Goal: Navigation & Orientation: Find specific page/section

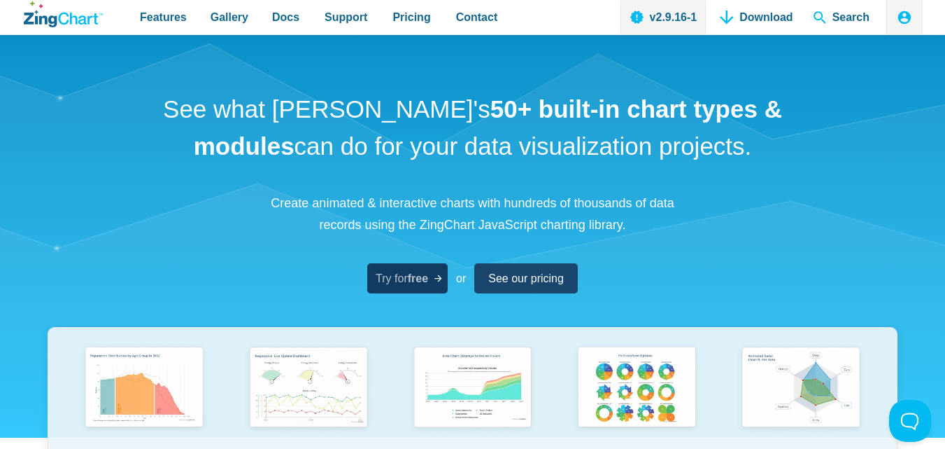
click at [435, 277] on icon "App Content" at bounding box center [438, 278] width 10 height 10
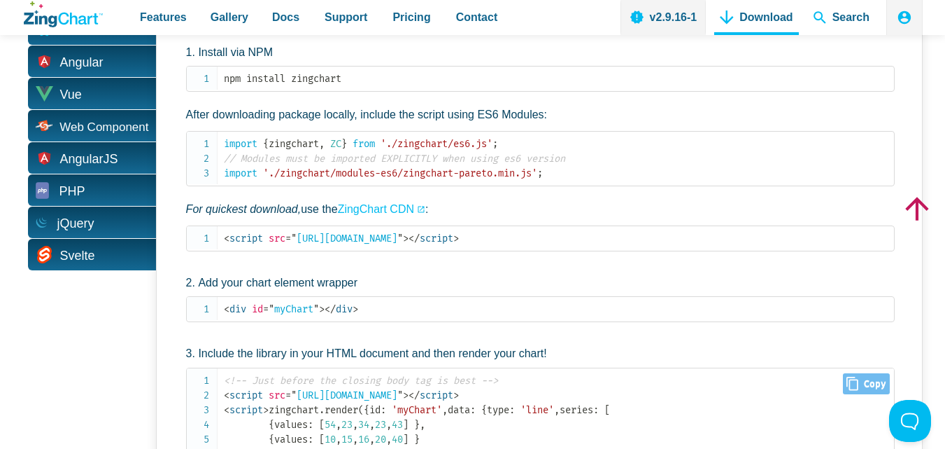
scroll to position [560, 0]
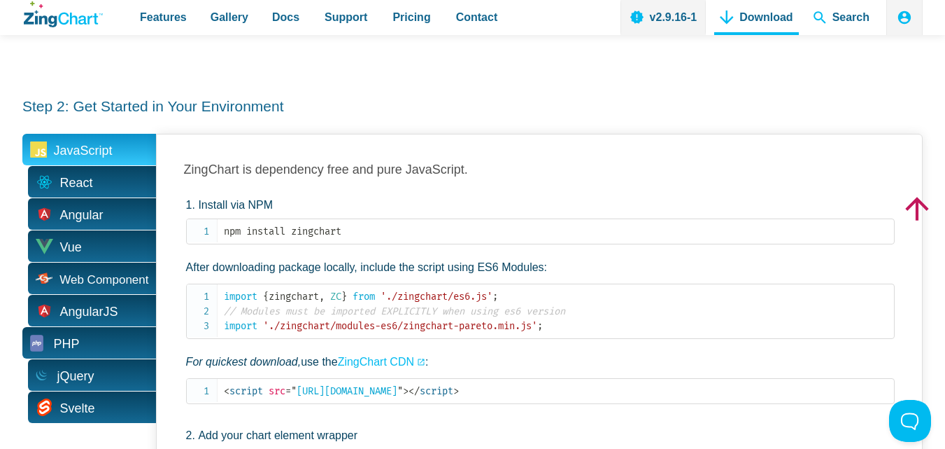
click at [85, 327] on span "PHP" at bounding box center [89, 342] width 134 height 31
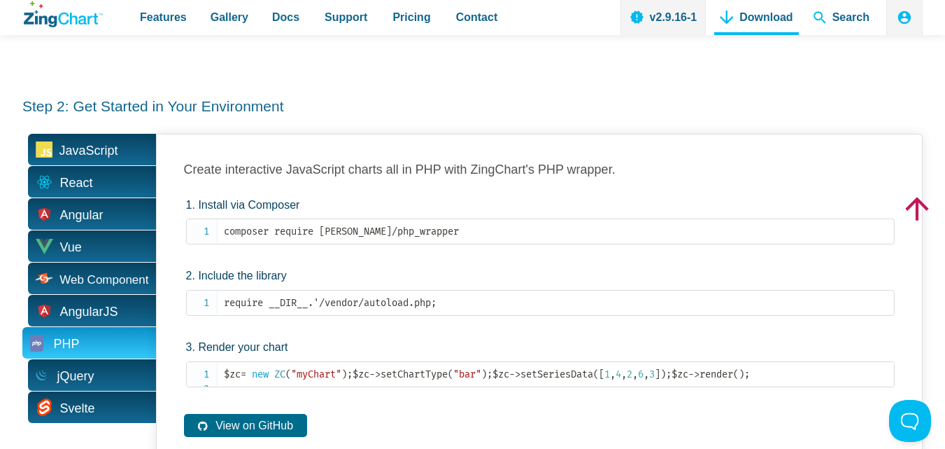
scroll to position [490, 0]
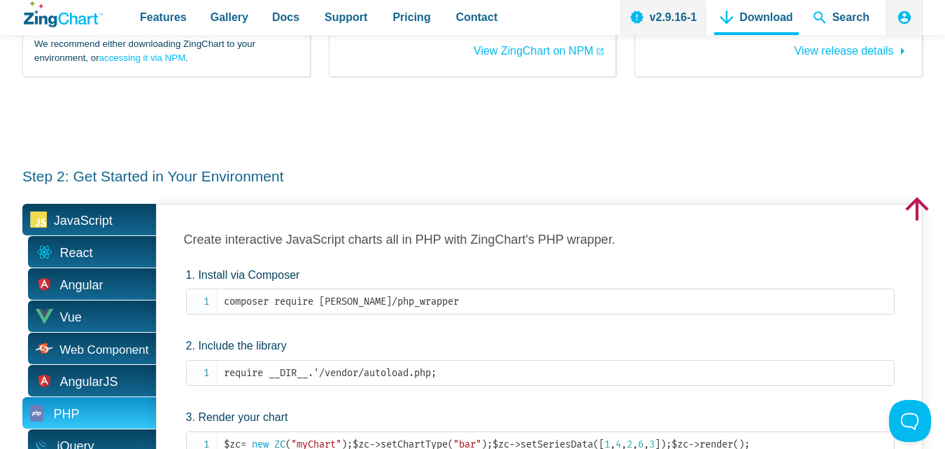
click at [115, 204] on span "JavaScript" at bounding box center [89, 219] width 134 height 31
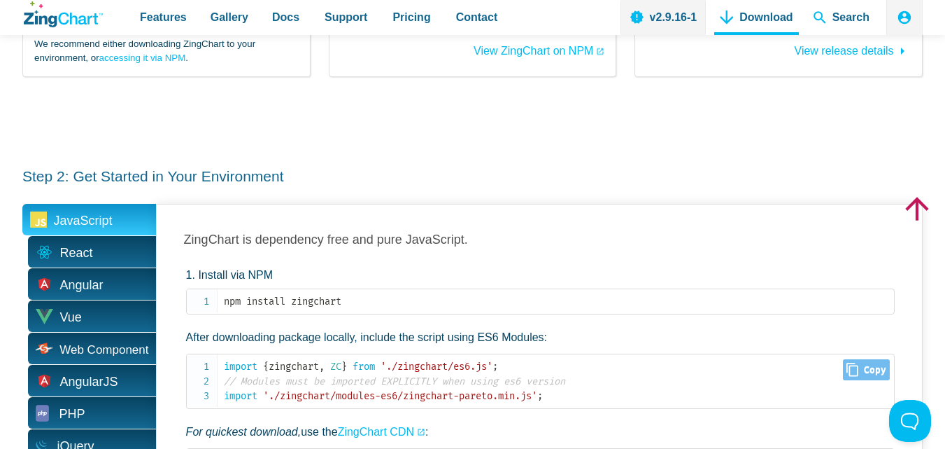
scroll to position [560, 0]
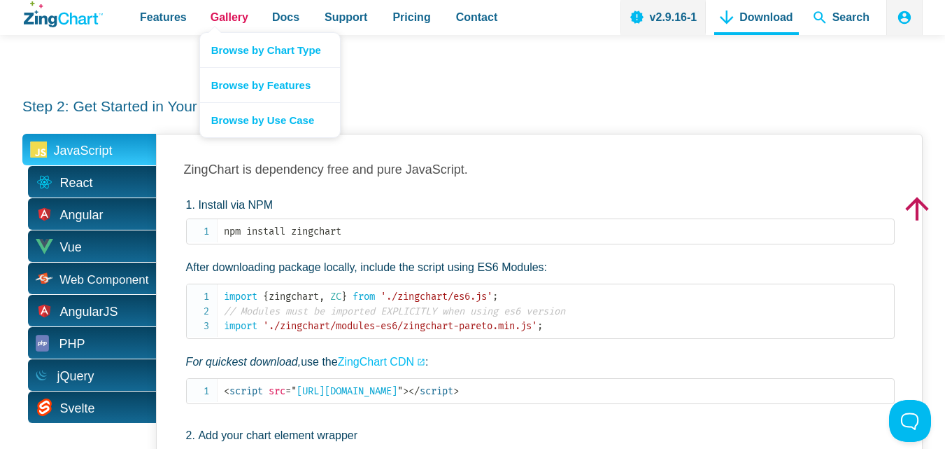
click at [223, 6] on link "Gallery" at bounding box center [229, 17] width 49 height 35
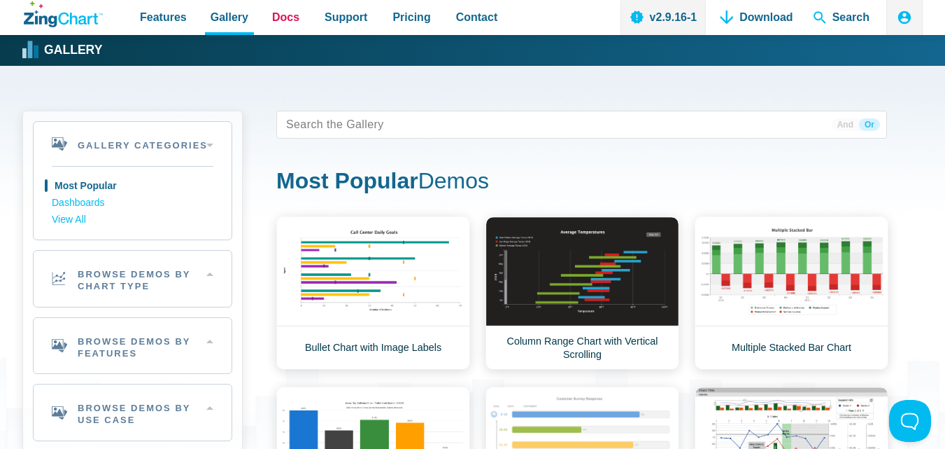
click at [286, 15] on span "Docs" at bounding box center [285, 17] width 27 height 19
click at [328, 23] on span "Support" at bounding box center [346, 17] width 43 height 19
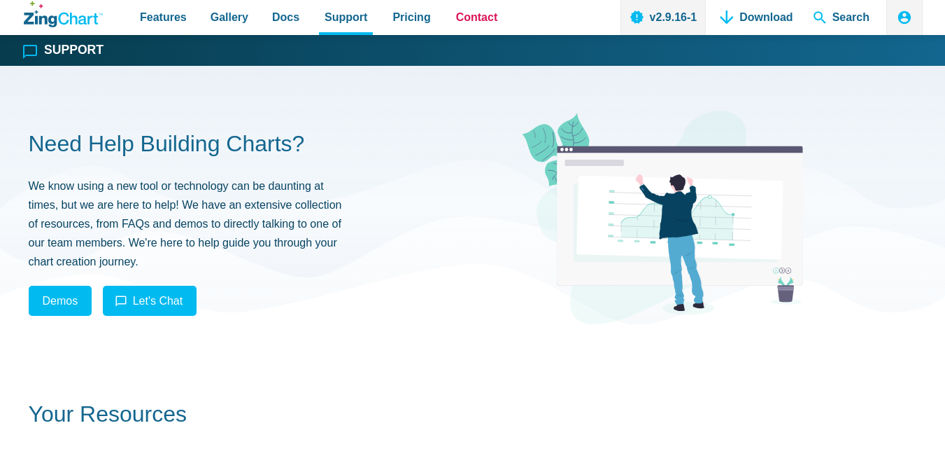
click at [456, 22] on span "Contact" at bounding box center [477, 17] width 42 height 19
